Goal: Contribute content: Contribute content

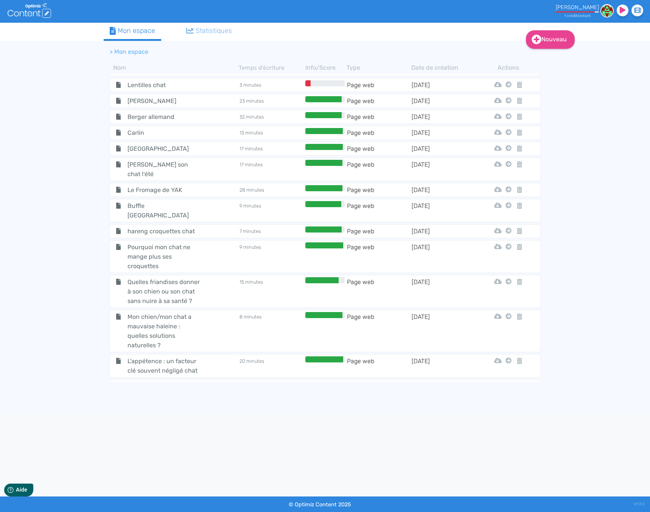
scroll to position [2579, 0]
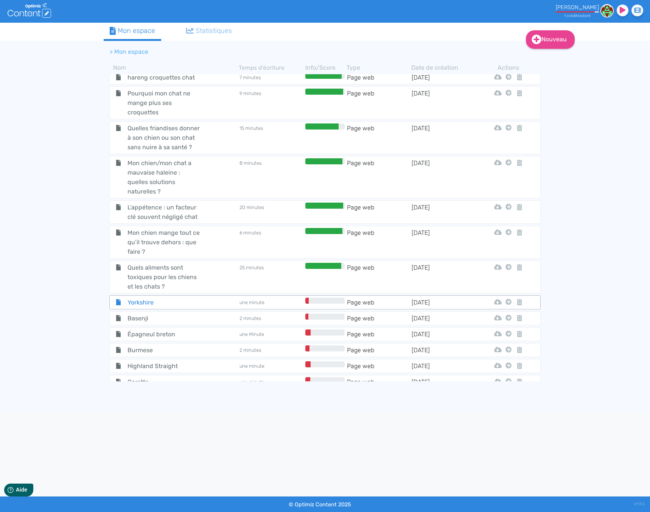
click at [194, 298] on span "Yorkshire" at bounding box center [164, 302] width 85 height 9
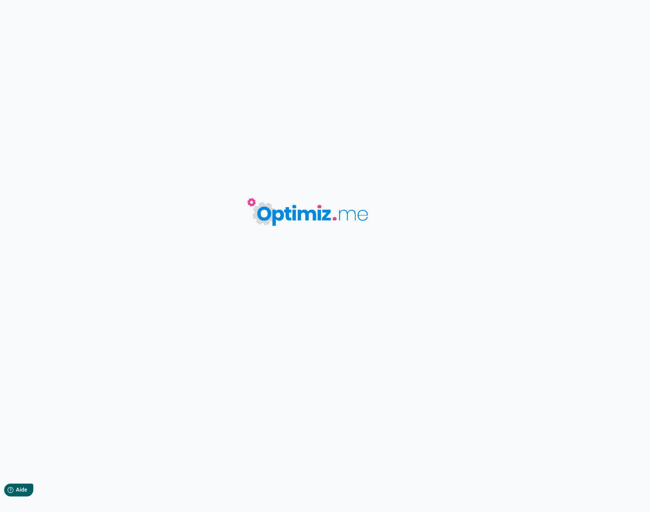
type input "Yorkshire"
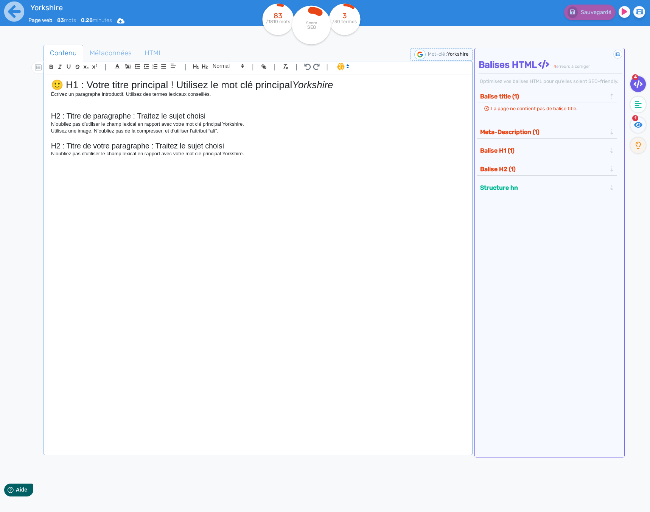
click at [265, 237] on div "🙂 H1 : Votre titre principal ! Utilisez le mot clé principal Yorkshire Écrivez …" at bounding box center [257, 254] width 425 height 358
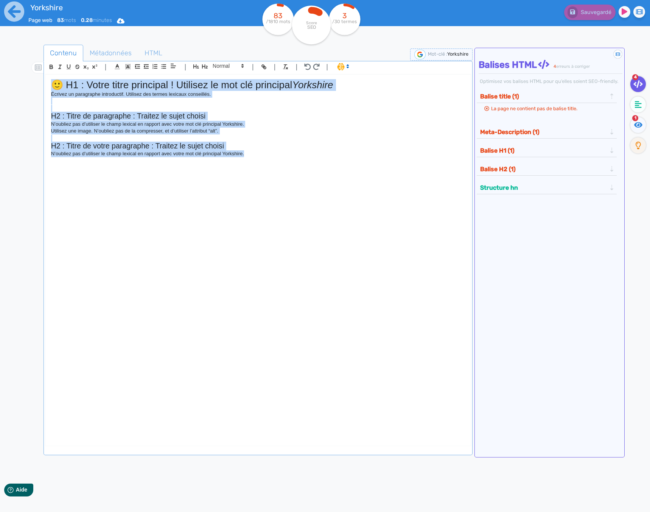
drag, startPoint x: 272, startPoint y: 208, endPoint x: 9, endPoint y: 78, distance: 293.2
click at [9, 78] on div "Yorkshire Page web 83 mots 0.28 minutes Html Pdf Word 83 /1810 mots Score SEO 3…" at bounding box center [325, 280] width 650 height 560
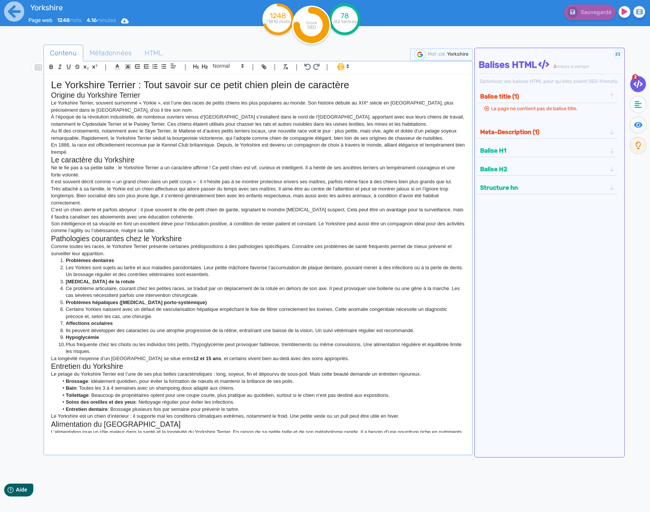
click at [355, 88] on h1 "Le Yorkshire Terrier : Tout savoir sur ce petit chien plein de caractère" at bounding box center [258, 85] width 414 height 12
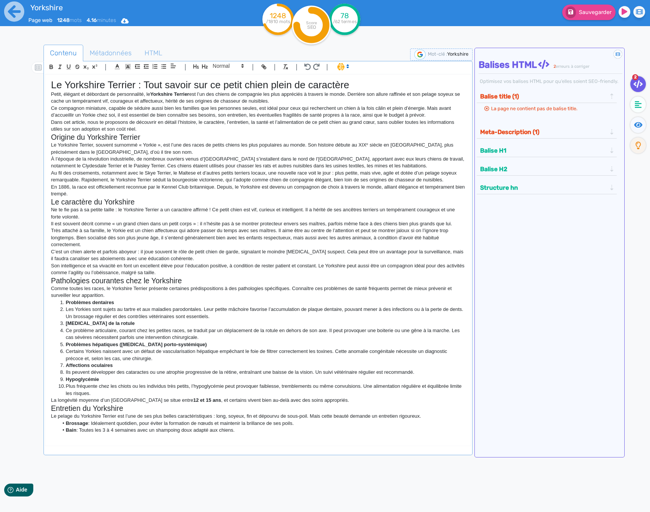
click at [144, 128] on p "Dans cet article, nous te proposons de découvrir en détail l’histoire, le carac…" at bounding box center [258, 126] width 414 height 14
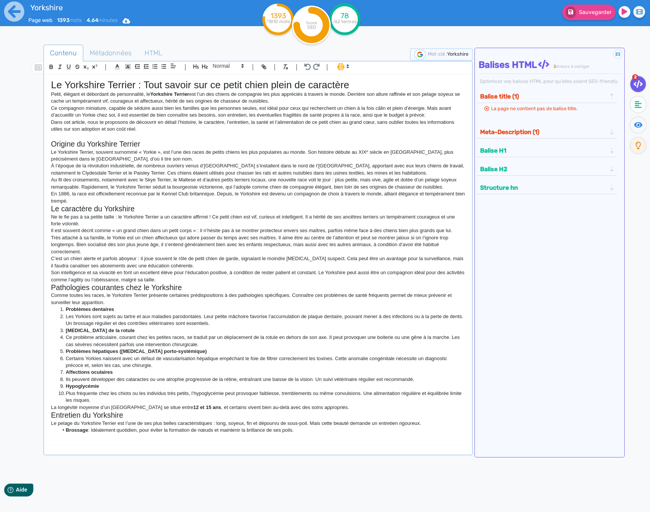
click at [94, 201] on p "En 1886, la race est officiellement reconnue par le Kennel Club britannique. De…" at bounding box center [258, 197] width 414 height 14
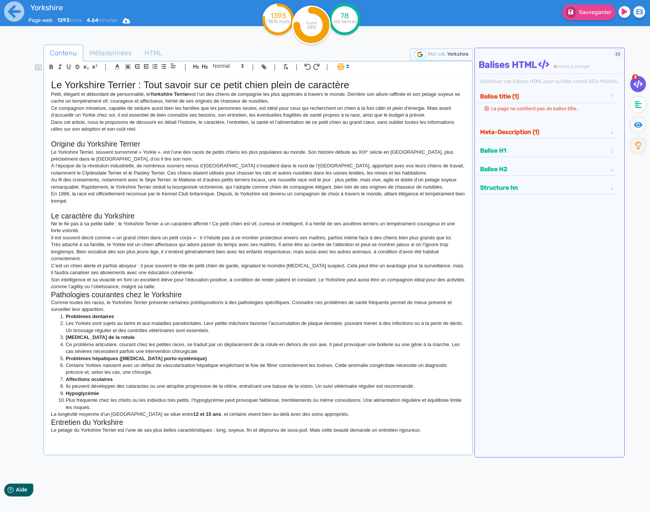
click at [191, 288] on p "Son intelligence et sa vivacité en font un excellent élève pour l’éducation pos…" at bounding box center [258, 283] width 414 height 14
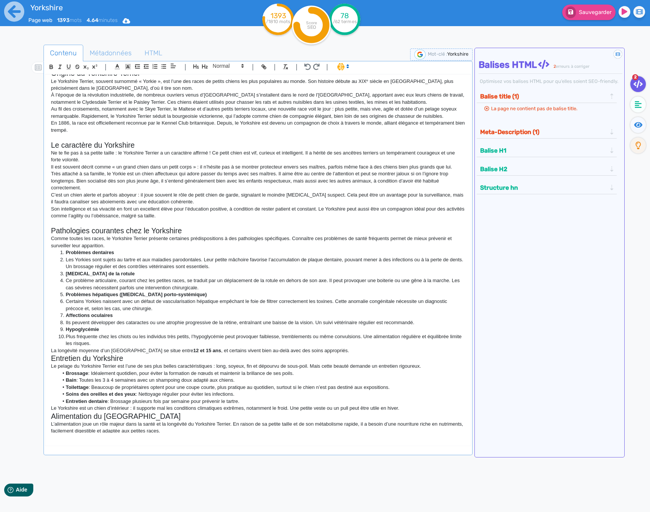
scroll to position [76, 0]
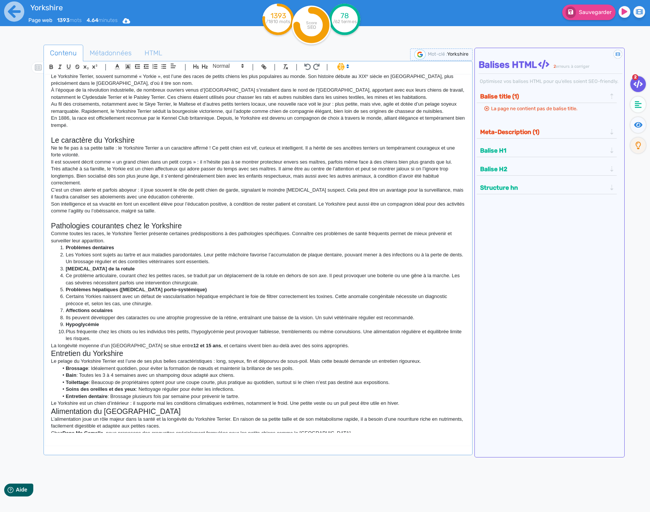
click at [327, 346] on p "La longévité moyenne d’un Yorkshire se situe entre 12 et 15 ans , et certains v…" at bounding box center [258, 345] width 414 height 7
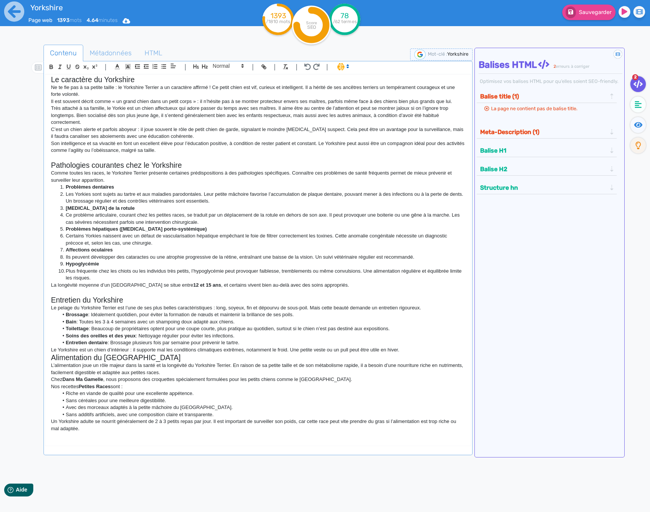
scroll to position [151, 0]
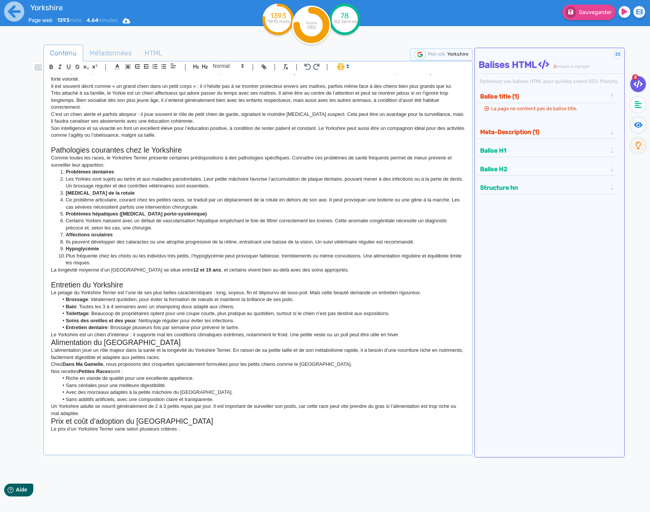
click at [419, 335] on p "Le Yorkshire est un chien d’intérieur : il supporte mal les conditions climatiq…" at bounding box center [258, 334] width 414 height 7
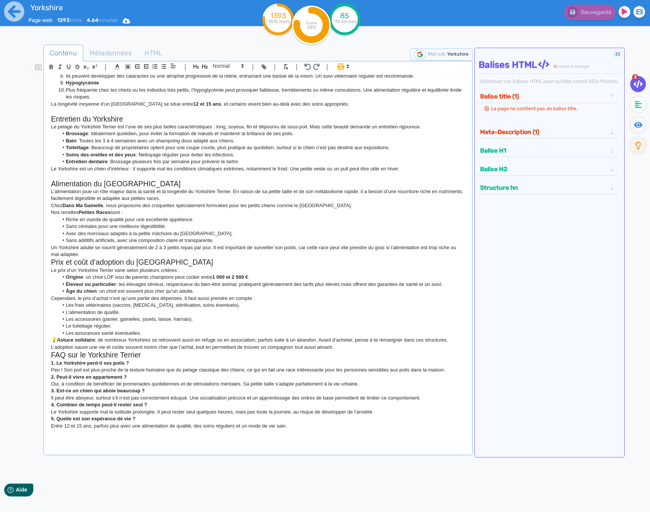
scroll to position [318, 0]
click at [344, 347] on p "💡 Astuce solidaire : de nombreux Yorkshires se retrouvent aussi en refuge ou en…" at bounding box center [258, 342] width 414 height 14
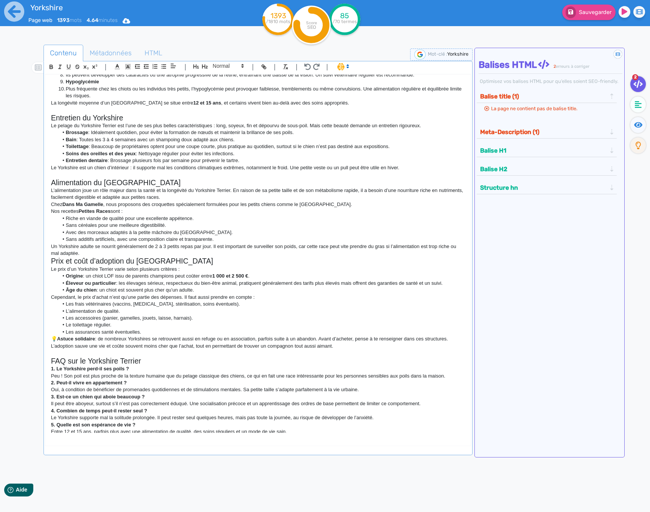
click at [109, 254] on p "Un Yorkshire adulte se nourrit généralement de 2 à 3 petits repas par jour. Il …" at bounding box center [258, 250] width 414 height 14
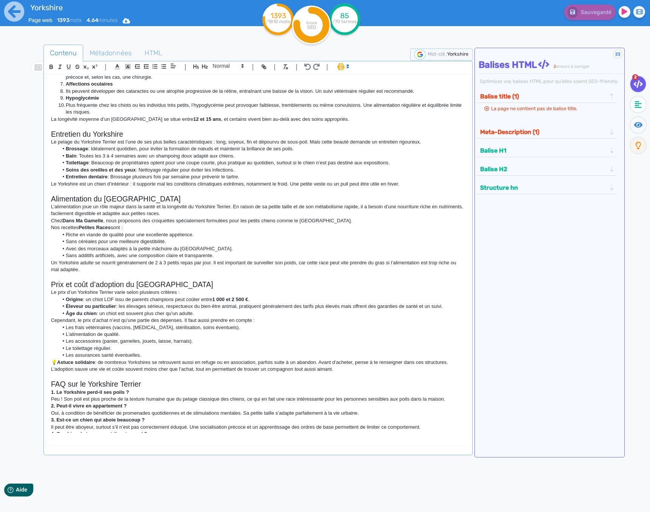
scroll to position [332, 0]
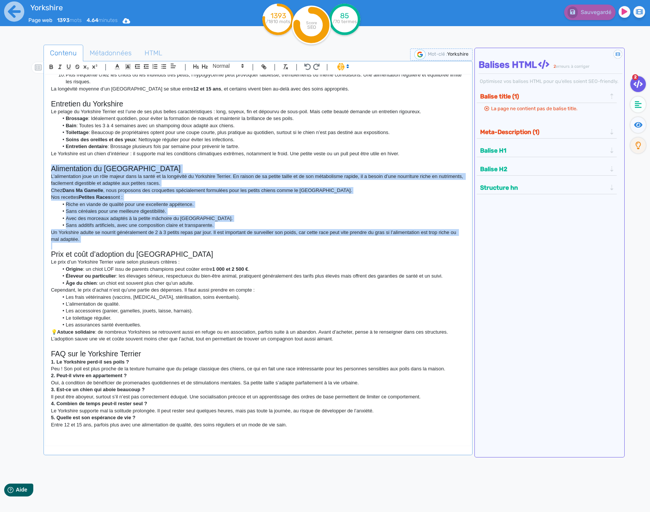
drag, startPoint x: 48, startPoint y: 168, endPoint x: 86, endPoint y: 243, distance: 84.1
click at [86, 243] on div "Le Yorkshire Terrier : Tout savoir sur ce petit chien plein de caractère Petit,…" at bounding box center [257, 254] width 425 height 358
copy div "Alimentation du Yorkshire L’alimentation joue un rôle majeur dans la santé et l…"
click at [113, 247] on p at bounding box center [258, 246] width 414 height 7
drag, startPoint x: 109, startPoint y: 239, endPoint x: 44, endPoint y: 177, distance: 89.7
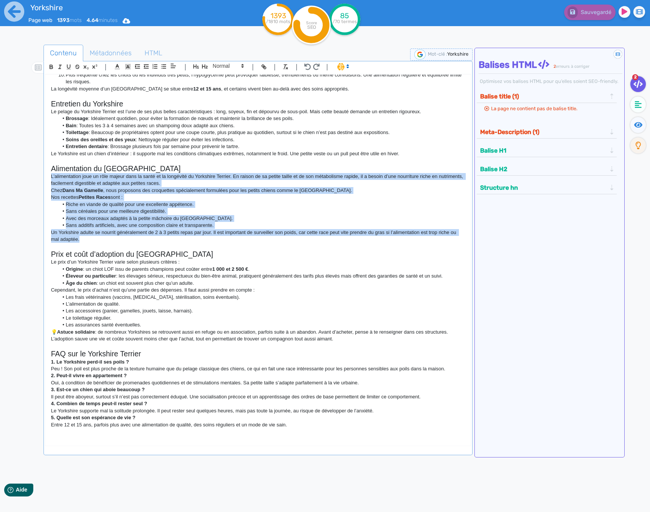
click at [44, 177] on div "| | H3 H4 H5 H6 Normal | | | | Le Yorkshire Terrier : Tout savoir sur ce petit …" at bounding box center [258, 258] width 429 height 394
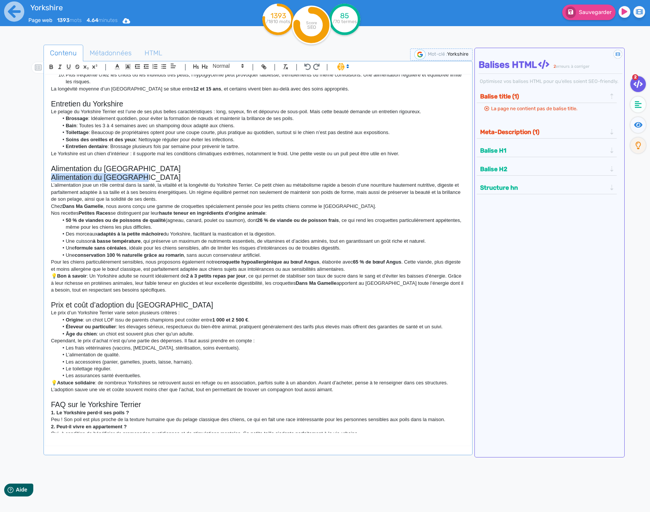
drag, startPoint x: 136, startPoint y: 178, endPoint x: 40, endPoint y: 181, distance: 95.4
click at [40, 181] on div "Contenu Métadonnées HTML | | H3 H4 H5 H6 Normal | | | | Le Yorkshire Terrier : …" at bounding box center [336, 301] width 628 height 517
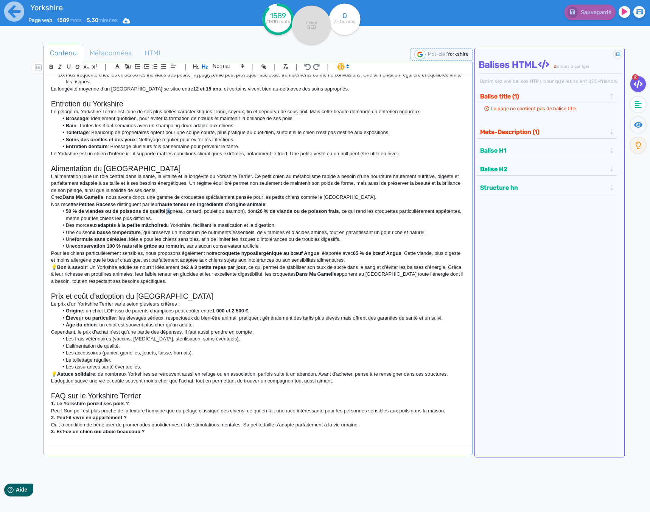
click at [167, 210] on li "50 % de viandes ou de poissons de qualité (agneau, canard, poulet ou saumon), d…" at bounding box center [261, 215] width 407 height 14
click at [245, 212] on li "50 % de viandes ou de poissons de qualité agneau, canard, poulet ou saumon), do…" at bounding box center [261, 215] width 407 height 14
drag, startPoint x: 243, startPoint y: 212, endPoint x: 167, endPoint y: 212, distance: 76.1
click at [167, 212] on li "50 % de viandes ou de poissons de qualité agneau, canard, poulet ou saumon, don…" at bounding box center [261, 215] width 407 height 14
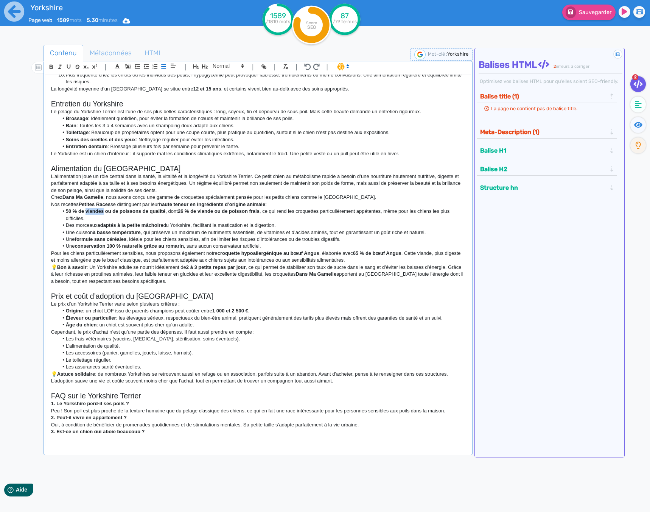
drag, startPoint x: 104, startPoint y: 212, endPoint x: 86, endPoint y: 212, distance: 17.4
click at [86, 212] on strong "50 % de viandes ou de poissons de qualité" at bounding box center [116, 211] width 100 height 6
click at [86, 210] on li "50 % de agneau, canard, poulet ou saumon ou de poissons de qualité , dont 26 % …" at bounding box center [261, 215] width 407 height 14
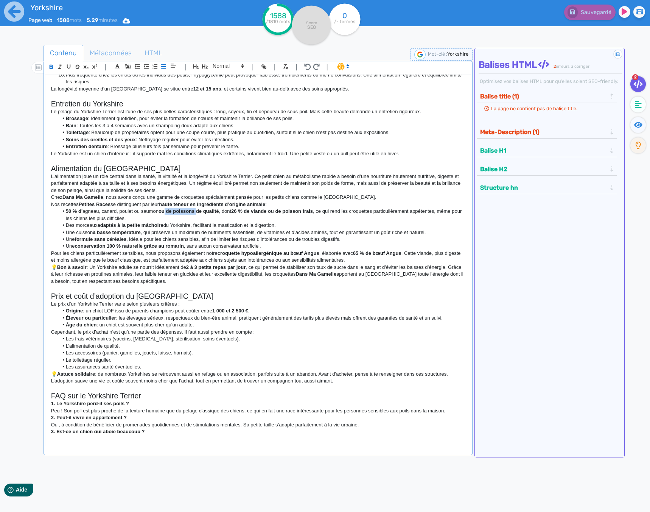
drag, startPoint x: 196, startPoint y: 212, endPoint x: 162, endPoint y: 212, distance: 34.1
click at [162, 212] on strong "ou de poissons de qualité" at bounding box center [189, 211] width 61 height 6
click at [242, 249] on li "Une conservation 100 % naturelle grâce au romarin , sans aucun conservateur art…" at bounding box center [261, 246] width 407 height 7
click at [372, 262] on p "Pour les chiens particulièrement sensibles, nous proposons également notre croq…" at bounding box center [258, 257] width 414 height 14
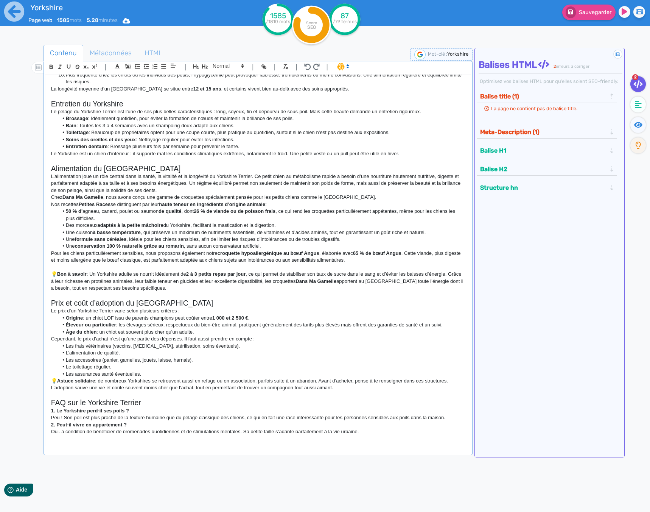
click at [203, 295] on p at bounding box center [258, 295] width 414 height 7
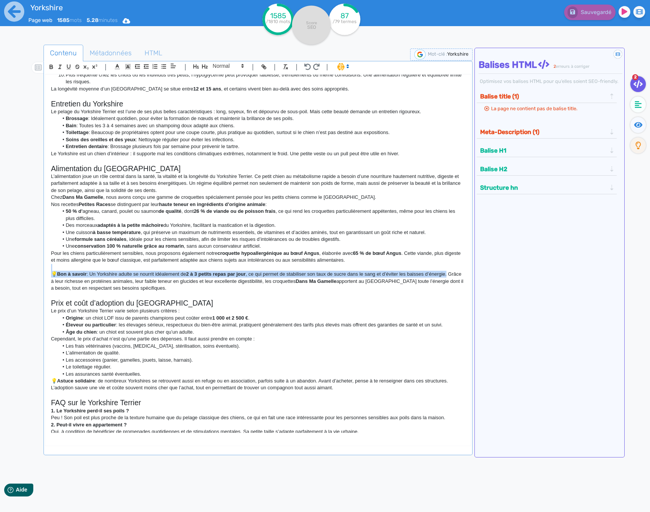
drag, startPoint x: 450, startPoint y: 274, endPoint x: 99, endPoint y: 270, distance: 350.9
click at [99, 270] on div "Le Yorkshire Terrier : Tout savoir sur ce petit chien plein de caractère Petit,…" at bounding box center [257, 254] width 425 height 358
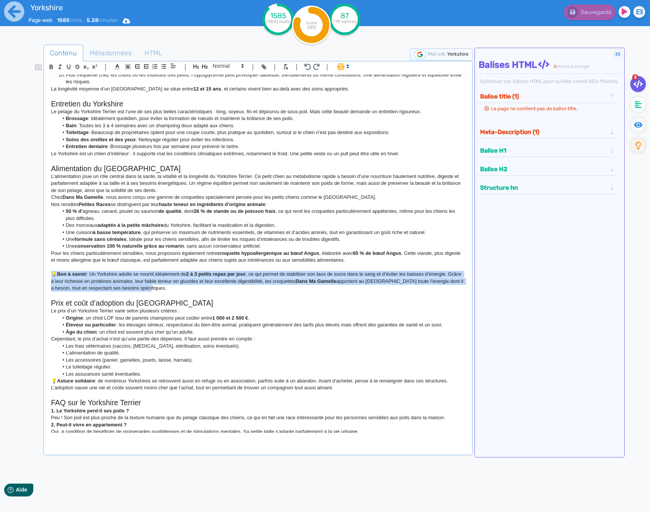
drag, startPoint x: 164, startPoint y: 288, endPoint x: 50, endPoint y: 274, distance: 114.8
click at [50, 274] on div "Le Yorkshire Terrier : Tout savoir sur ce petit chien plein de caractère Petit,…" at bounding box center [257, 254] width 425 height 358
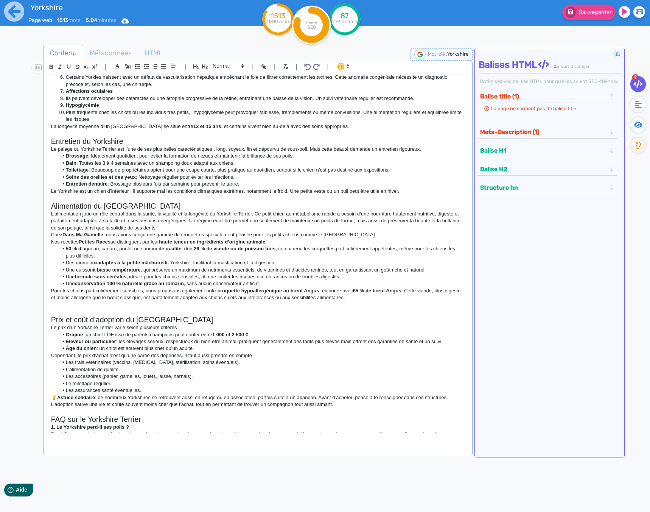
scroll to position [295, 0]
click at [270, 281] on li "Une conservation 100 % naturelle grâce au romarin , sans aucun conservateur art…" at bounding box center [261, 284] width 407 height 7
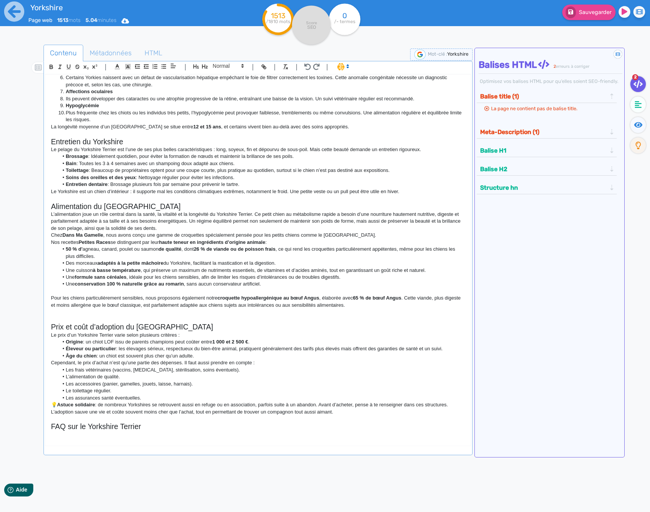
click at [362, 305] on p "Pour les chiens particulièrement sensibles, nous proposons également notre croq…" at bounding box center [258, 302] width 414 height 14
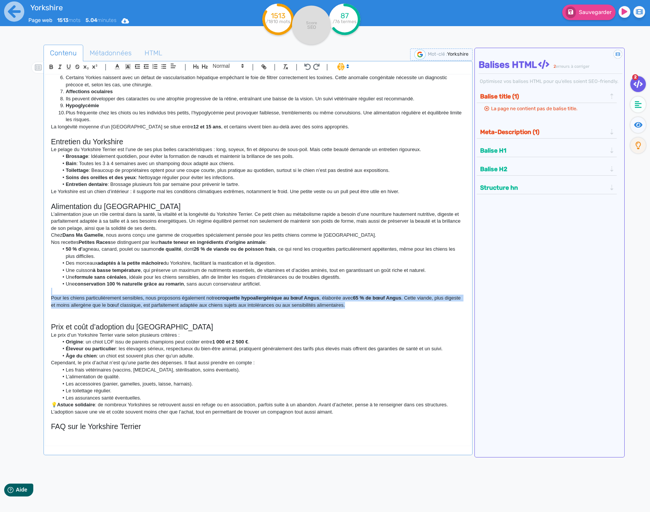
drag, startPoint x: 379, startPoint y: 307, endPoint x: 48, endPoint y: 295, distance: 330.7
click at [48, 295] on div "Le Yorkshire Terrier : Tout savoir sur ce petit chien plein de caractère Petit,…" at bounding box center [257, 254] width 425 height 358
copy div "Pour les chiens particulièrement sensibles, nous proposons également notre croq…"
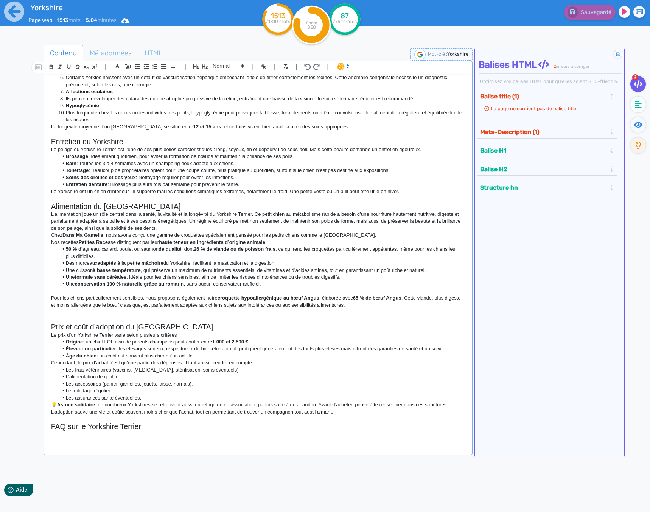
click at [163, 336] on p "Le prix d’un Yorkshire Terrier varie selon plusieurs critères :" at bounding box center [258, 335] width 414 height 7
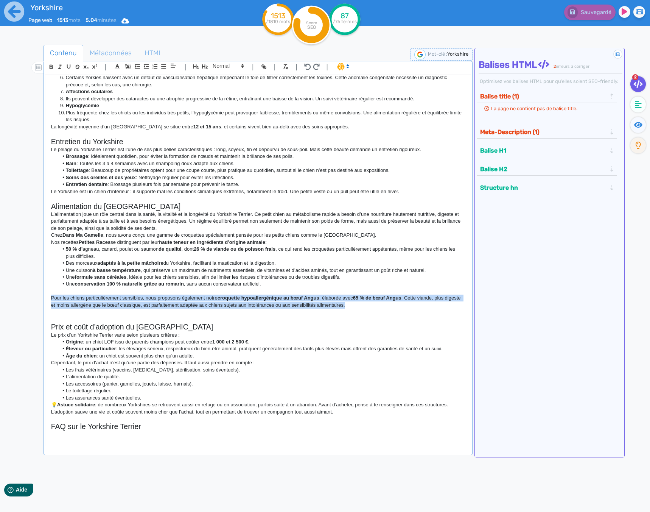
drag, startPoint x: 369, startPoint y: 308, endPoint x: 45, endPoint y: 298, distance: 323.4
click at [45, 298] on div "Le Yorkshire Terrier : Tout savoir sur ce petit chien plein de caractère Petit,…" at bounding box center [257, 254] width 425 height 358
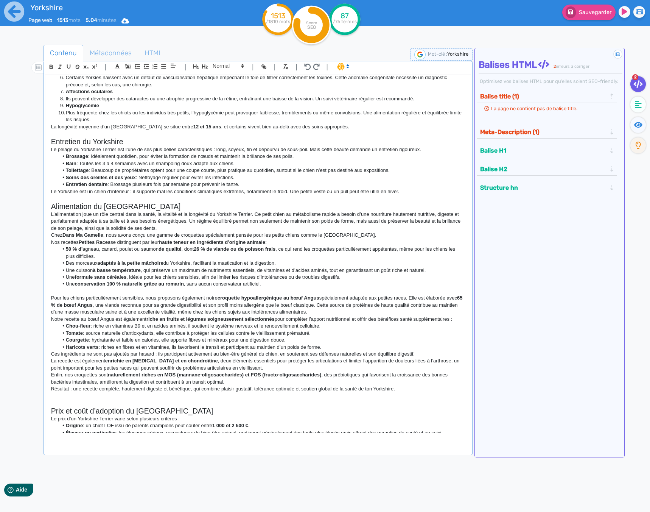
click at [356, 312] on p "Pour les chiens particulièrement sensibles, nous proposons également notre croq…" at bounding box center [258, 305] width 414 height 21
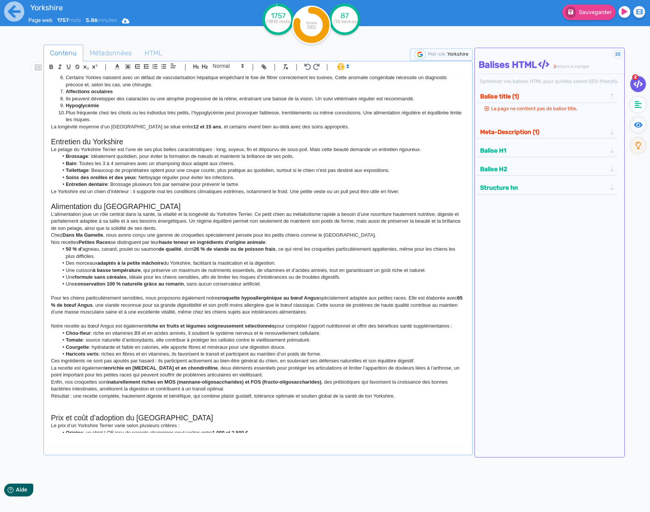
click at [325, 353] on li "Haricots verts : riches en fibres et en vitamines, ils favorisent le transit et…" at bounding box center [261, 354] width 407 height 7
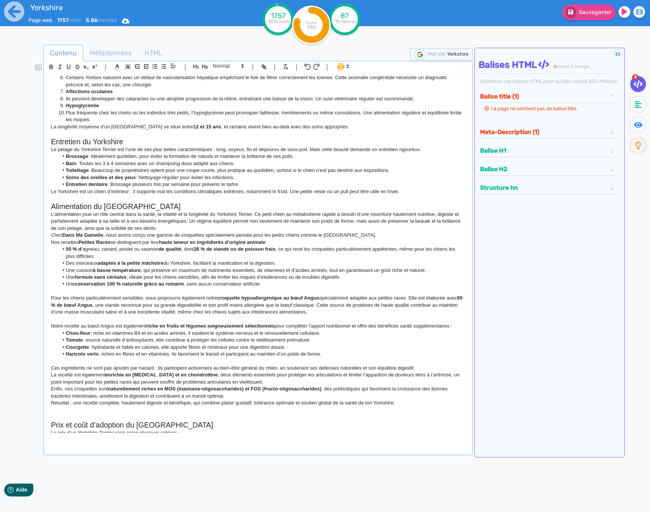
click at [231, 395] on p "Enfin, nos croquettes sont naturellement riches en MOS (mannane-oligosaccharide…" at bounding box center [258, 392] width 414 height 14
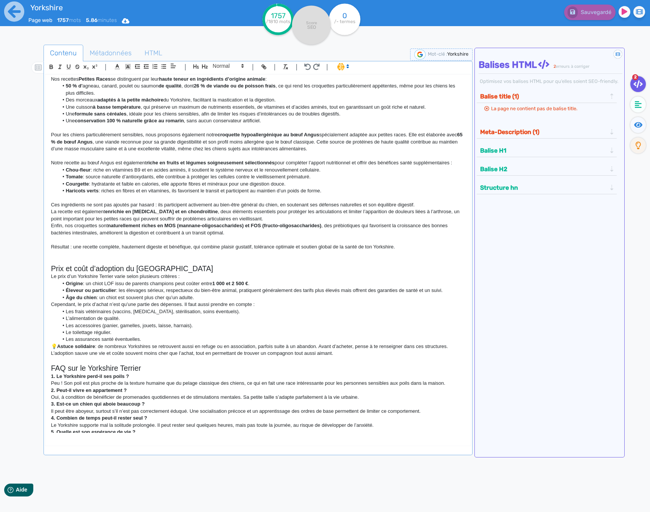
scroll to position [472, 0]
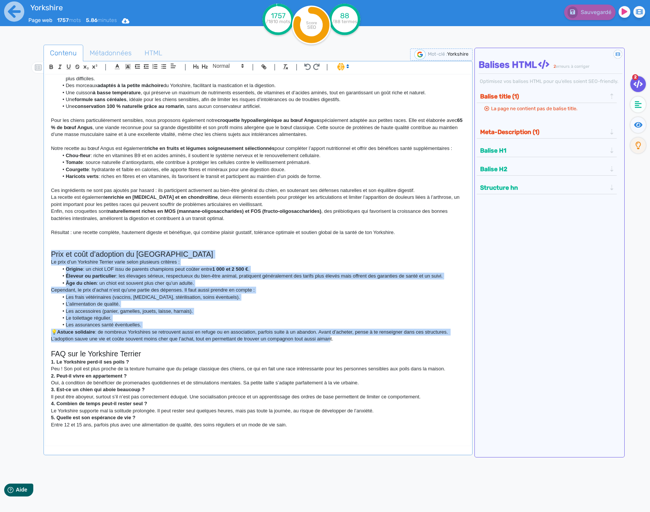
drag, startPoint x: 324, startPoint y: 338, endPoint x: 12, endPoint y: 257, distance: 321.7
click at [12, 257] on div "Yorkshire Page web 1757 mots 5.86 minutes Html Pdf Word 1757 /1810 mots Score S…" at bounding box center [325, 280] width 650 height 560
click at [47, 330] on div "Le Yorkshire Terrier : Tout savoir sur ce petit chien plein de caractère Petit,…" at bounding box center [257, 254] width 425 height 358
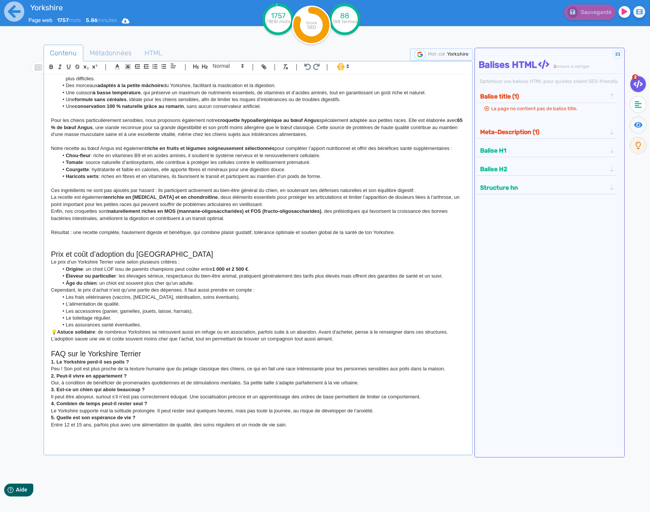
drag, startPoint x: 341, startPoint y: 341, endPoint x: 41, endPoint y: 263, distance: 310.3
click at [41, 263] on div "Contenu Métadonnées HTML | | H3 H4 H5 H6 Normal | | | | Le Yorkshire Terrier : …" at bounding box center [336, 301] width 628 height 517
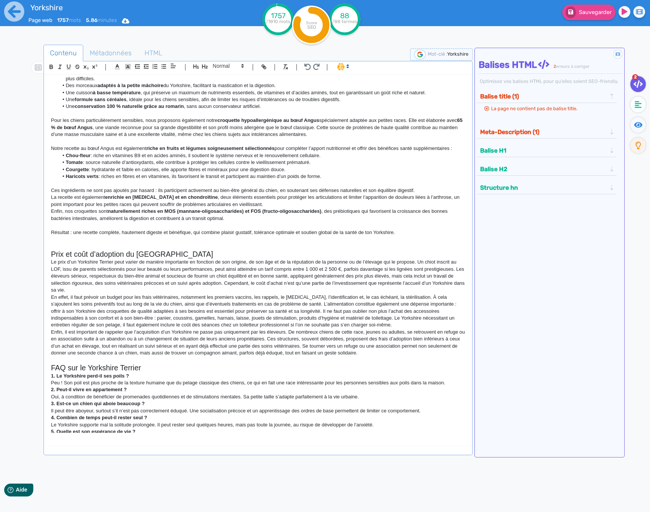
click at [179, 252] on h2 "Prix et coût d’adoption du [GEOGRAPHIC_DATA]" at bounding box center [258, 254] width 414 height 9
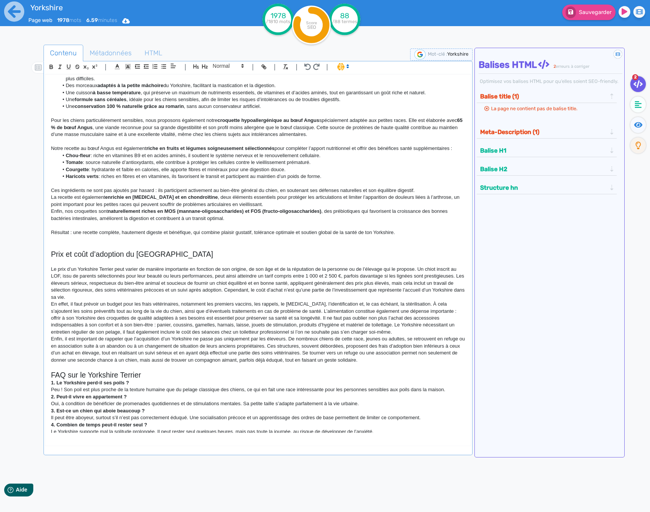
click at [102, 296] on p "Le prix d’un Yorkshire Terrier peut varier de manière importante en fonction de…" at bounding box center [258, 283] width 414 height 35
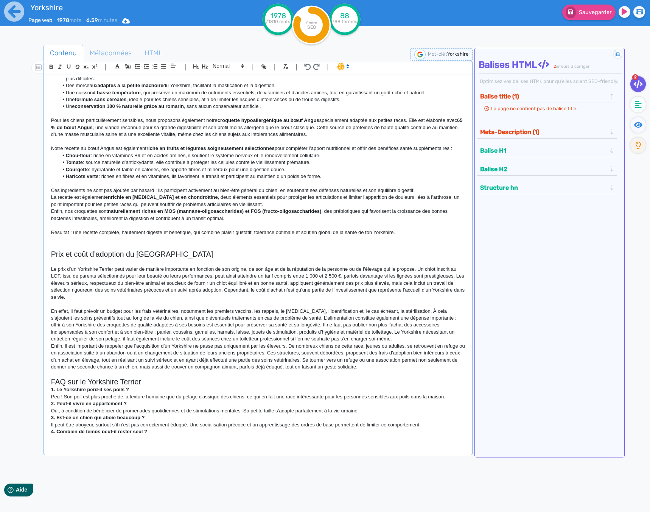
click at [374, 336] on p "En effet, il faut prévoir un budget pour les frais vétérinaires, notamment les …" at bounding box center [258, 325] width 414 height 35
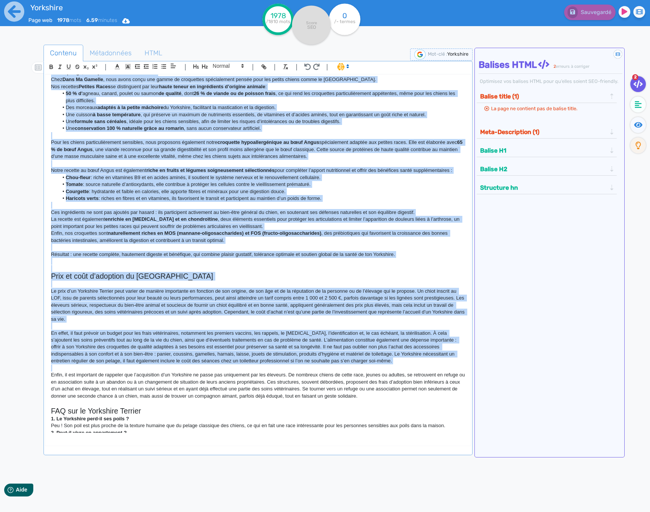
scroll to position [507, 0]
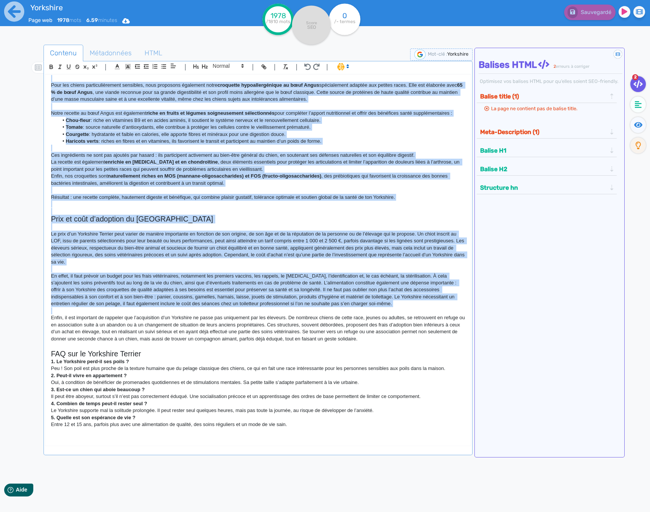
drag, startPoint x: 51, startPoint y: 86, endPoint x: 393, endPoint y: 452, distance: 500.9
click at [393, 452] on div "| | H3 H4 H5 H6 Normal | | | | Le Yorkshire Terrier : Tout savoir sur ce petit …" at bounding box center [258, 258] width 429 height 394
copy div "Lo Ipsumdolo Sitamet : Cons adipis eli se doeiu tempo incid ut laboreetd Magna,…"
click at [212, 275] on p "En effet, il faut prévoir un budget pour les frais vétérinaires, notamment les …" at bounding box center [258, 290] width 414 height 35
click at [201, 273] on p "En effet, il faut prévoir un budget pour les frais vétérinaires, notamment les …" at bounding box center [258, 290] width 414 height 35
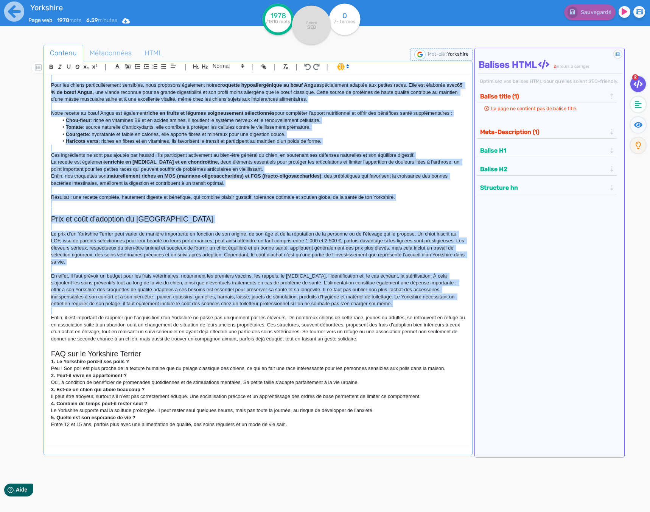
click at [193, 214] on p at bounding box center [258, 211] width 414 height 7
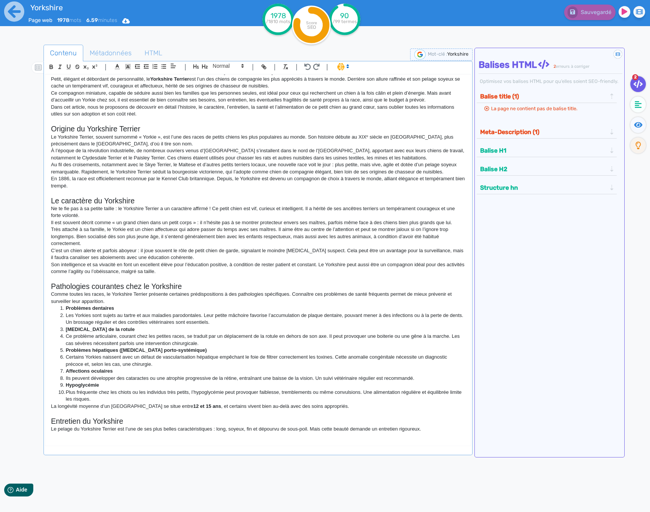
scroll to position [0, 0]
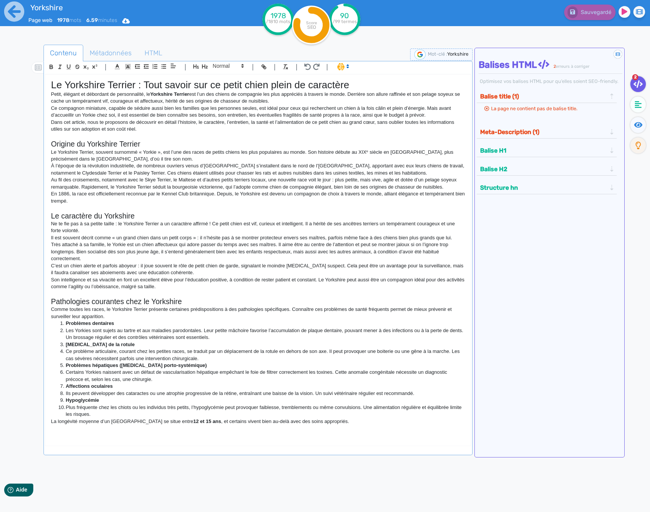
click at [78, 86] on h1 "Le Yorkshire Terrier : Tout savoir sur ce petit chien plein de caractère" at bounding box center [258, 85] width 414 height 12
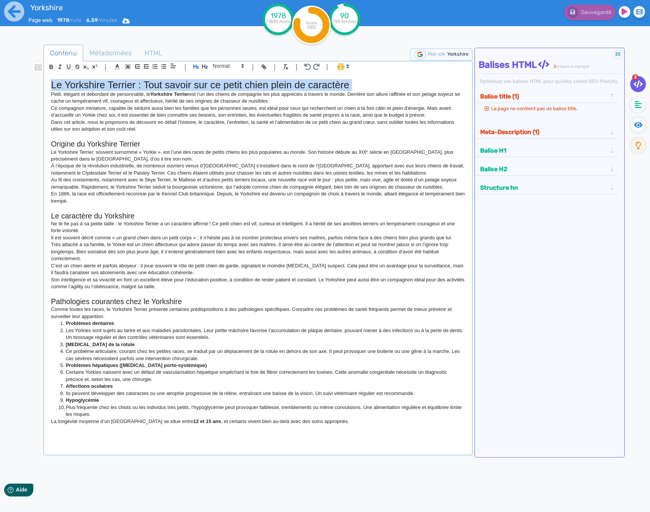
click at [78, 86] on h1 "Le Yorkshire Terrier : Tout savoir sur ce petit chien plein de caractère" at bounding box center [258, 85] width 414 height 12
copy h1 "Le Yorkshire Terrier : Tout savoir sur ce petit chien plein de caractère"
click at [106, 51] on span "Métadonnées" at bounding box center [111, 53] width 54 height 20
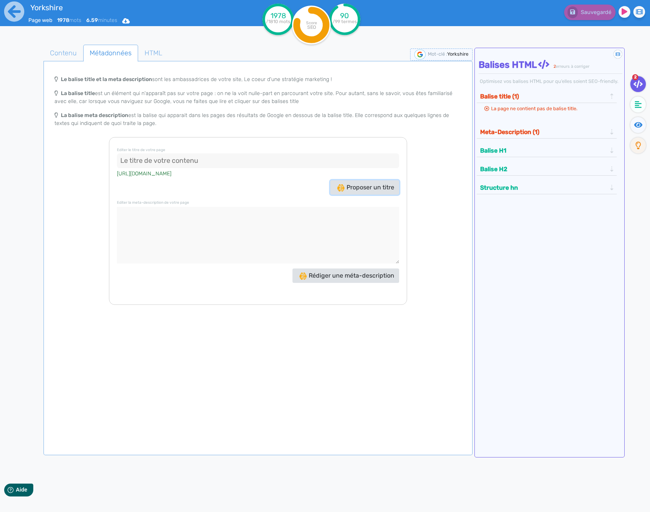
click at [363, 190] on span "Proposer un titre" at bounding box center [365, 187] width 57 height 7
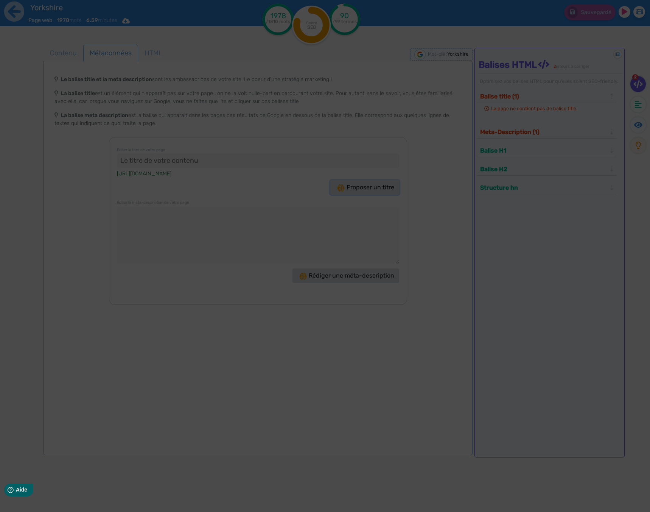
type input "Yorkshire : Le petit chien au grand cœur à adopter !"
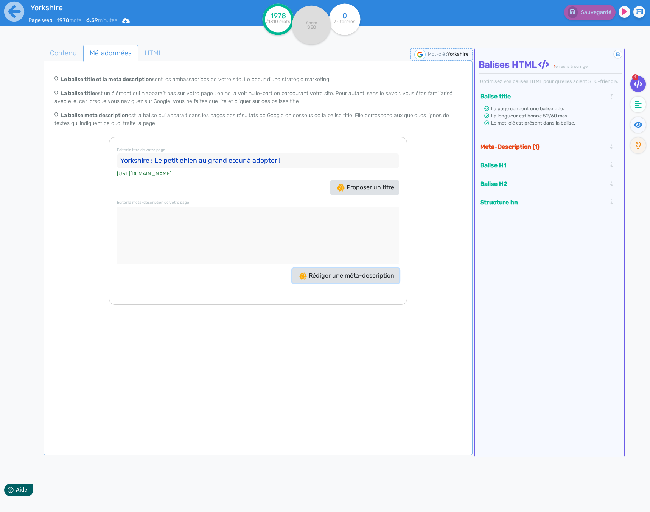
click at [321, 272] on span "Rédiger une méta-description" at bounding box center [346, 275] width 95 height 7
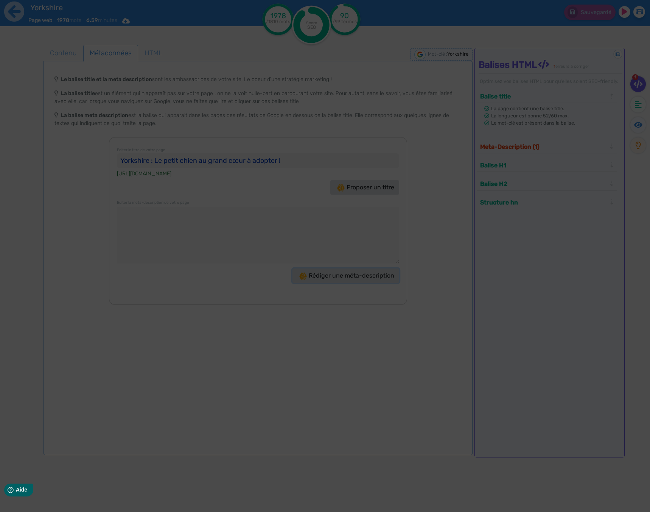
type textarea "Découvrez tout sur le Yorkshire Terrier : un compagnon élégant et affectueux ! …"
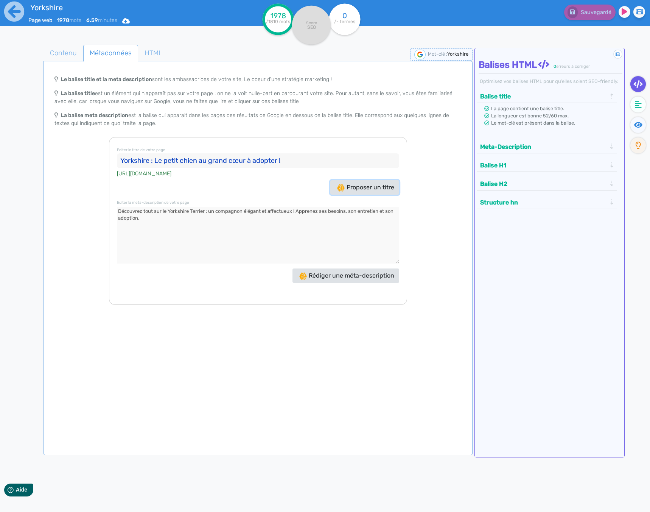
click at [345, 190] on span "Proposer un titre" at bounding box center [365, 187] width 57 height 7
drag, startPoint x: 309, startPoint y: 158, endPoint x: 154, endPoint y: 159, distance: 155.2
click at [154, 159] on input "Yorkshire : Adoptez ce compagnon plein de caractère !" at bounding box center [258, 160] width 282 height 15
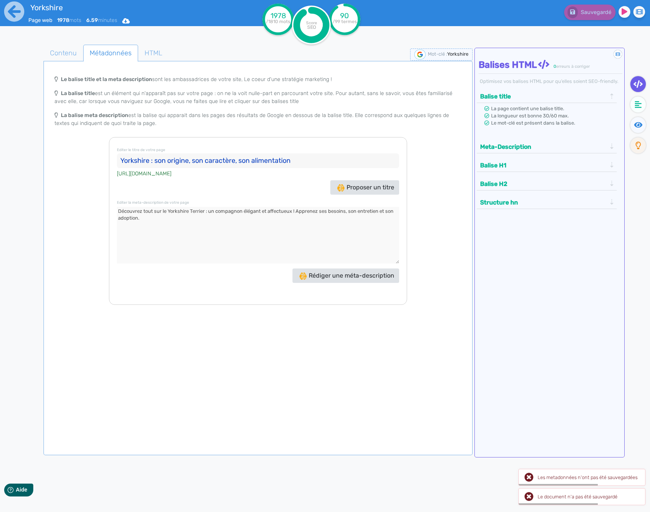
type input "Yorkshire : son origine, son caractère, son alimentation"
click at [306, 232] on textarea at bounding box center [258, 235] width 282 height 57
drag, startPoint x: 302, startPoint y: 159, endPoint x: 109, endPoint y: 155, distance: 192.7
click at [109, 155] on div "Editer le titre de votre page Yorkshire : son origine, son caractère, son alime…" at bounding box center [258, 221] width 298 height 168
drag, startPoint x: 184, startPoint y: 226, endPoint x: 81, endPoint y: 204, distance: 104.8
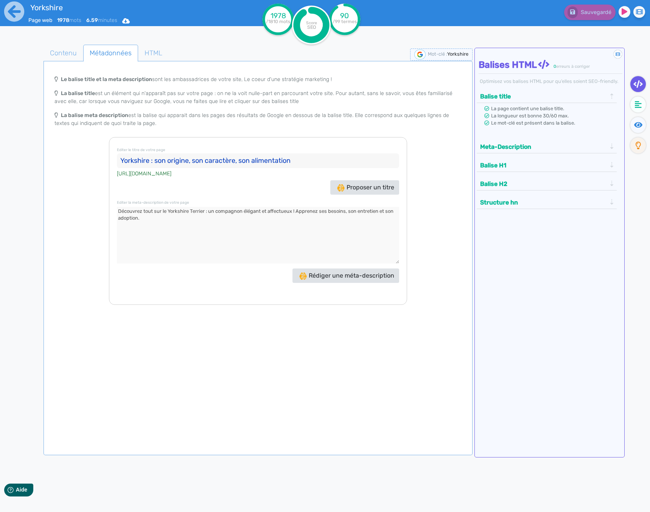
click at [81, 204] on div "Le balise title et la meta description sont les ambassadrices de votre site, Le…" at bounding box center [258, 188] width 426 height 233
click at [69, 49] on span "Contenu" at bounding box center [63, 53] width 39 height 20
